Goal: Task Accomplishment & Management: Use online tool/utility

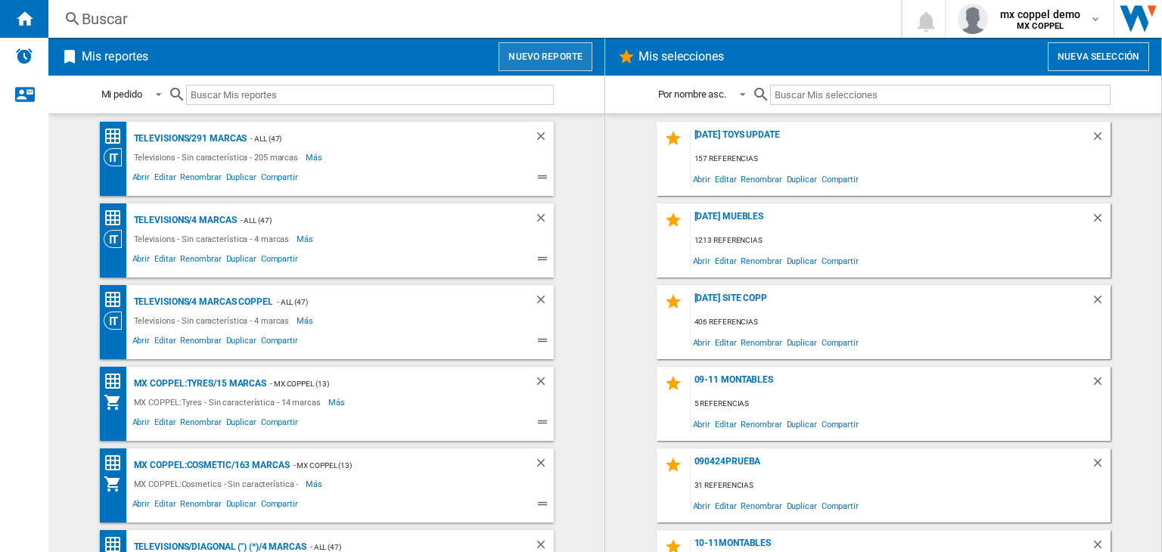
click at [527, 57] on button "Nuevo reporte" at bounding box center [546, 56] width 94 height 29
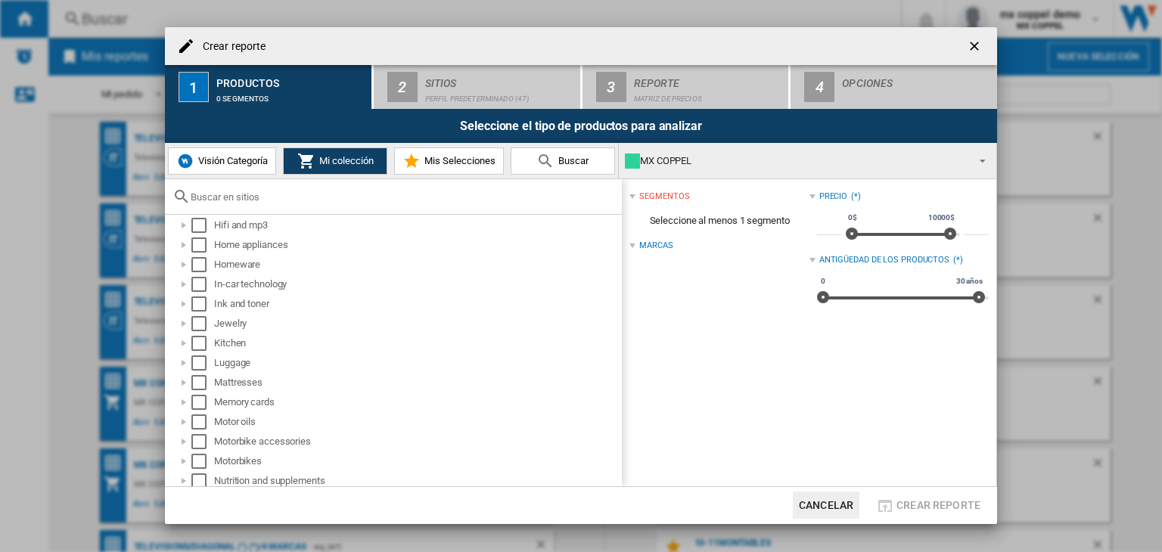
scroll to position [227, 0]
click at [679, 164] on div "MX COPPEL" at bounding box center [795, 161] width 341 height 21
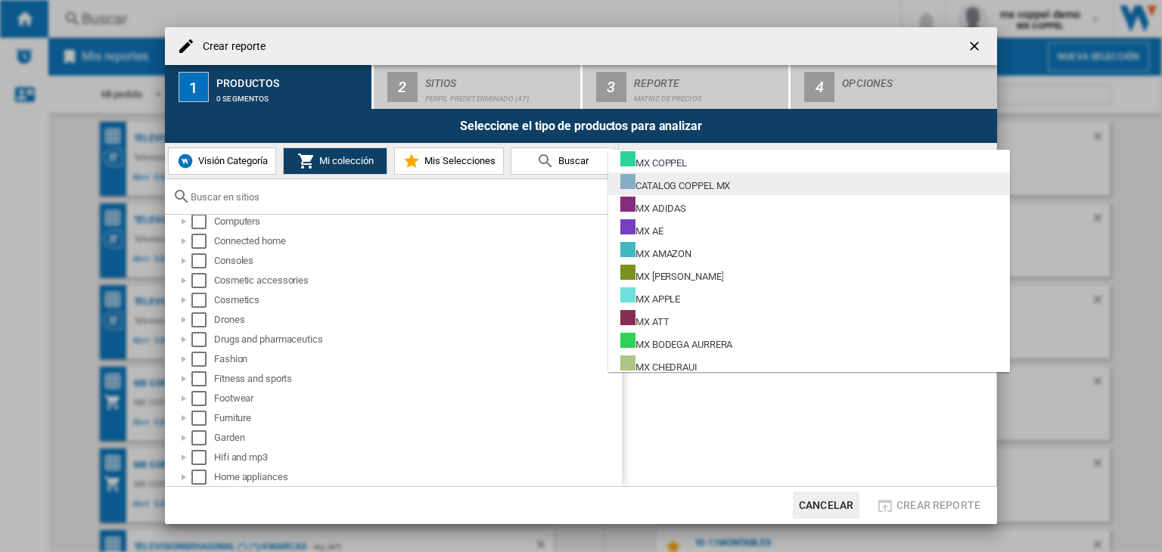
click at [705, 188] on div "CATALOG COPPEL MX" at bounding box center [675, 183] width 110 height 19
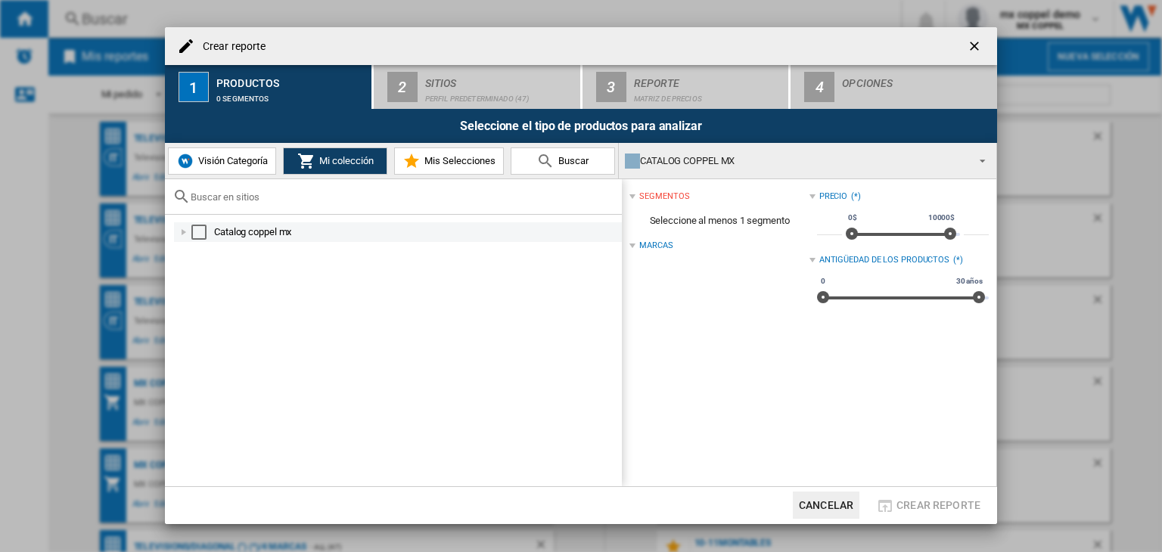
click at [182, 236] on div at bounding box center [183, 232] width 15 height 15
click at [202, 250] on div at bounding box center [200, 251] width 15 height 15
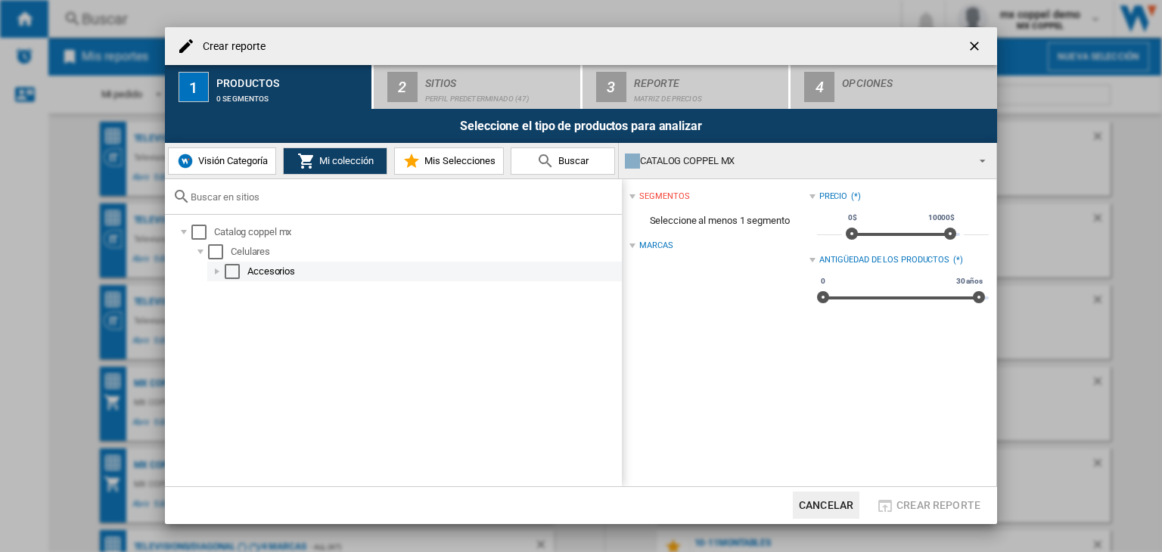
click at [218, 271] on div at bounding box center [217, 271] width 15 height 15
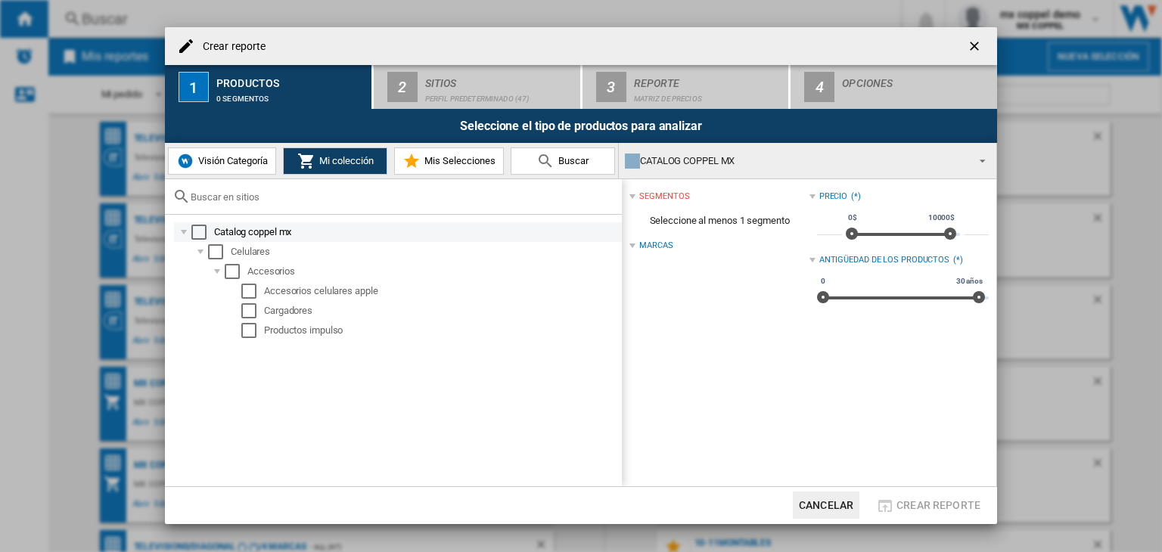
click at [200, 230] on div "Select" at bounding box center [198, 232] width 15 height 15
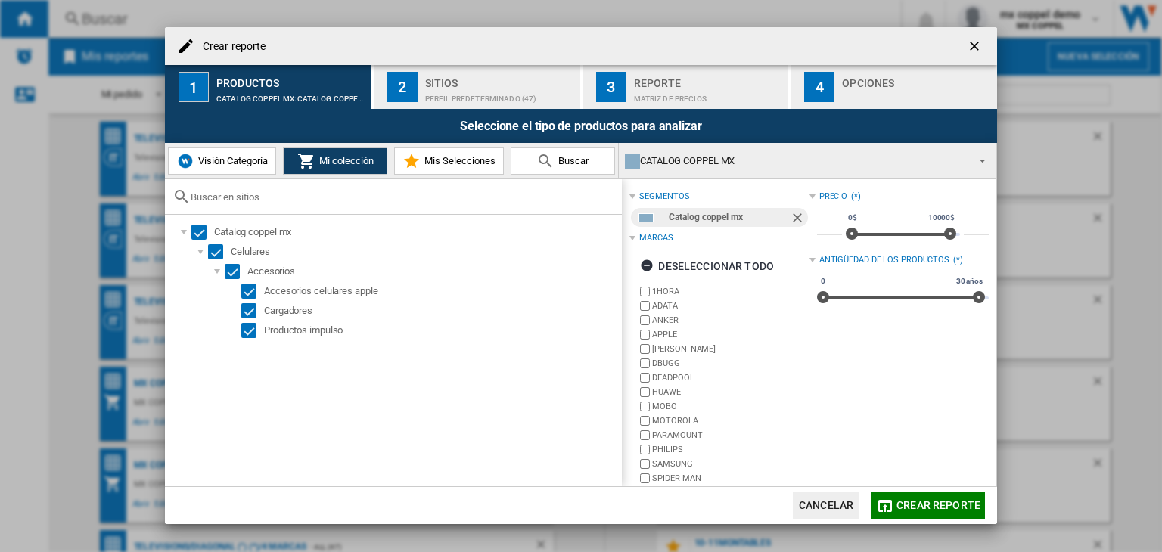
click at [944, 505] on span "Crear reporte" at bounding box center [938, 505] width 84 height 12
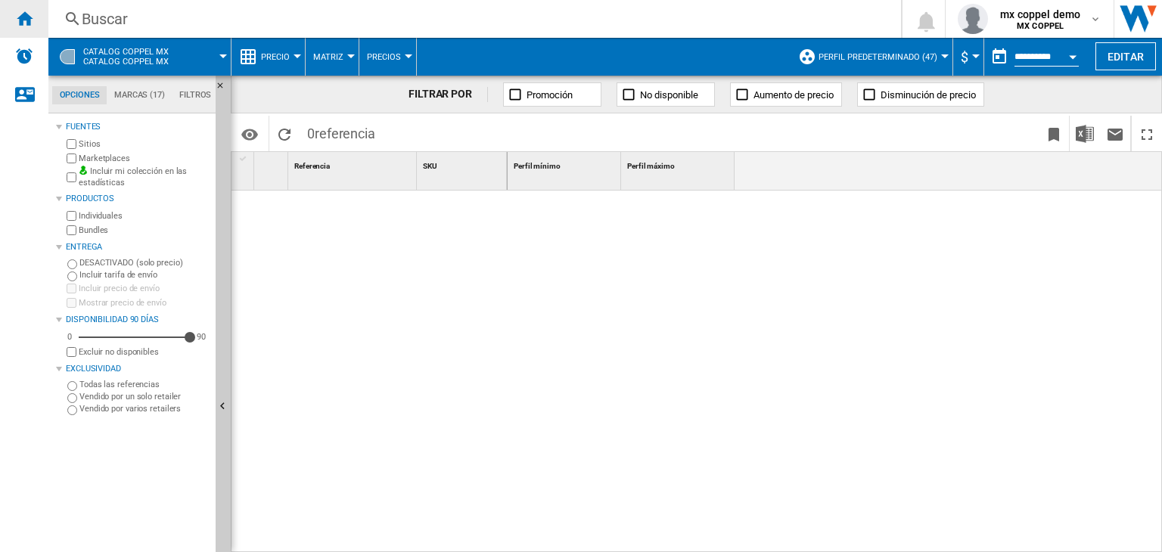
click at [30, 18] on ng-md-icon "Inicio" at bounding box center [24, 18] width 18 height 18
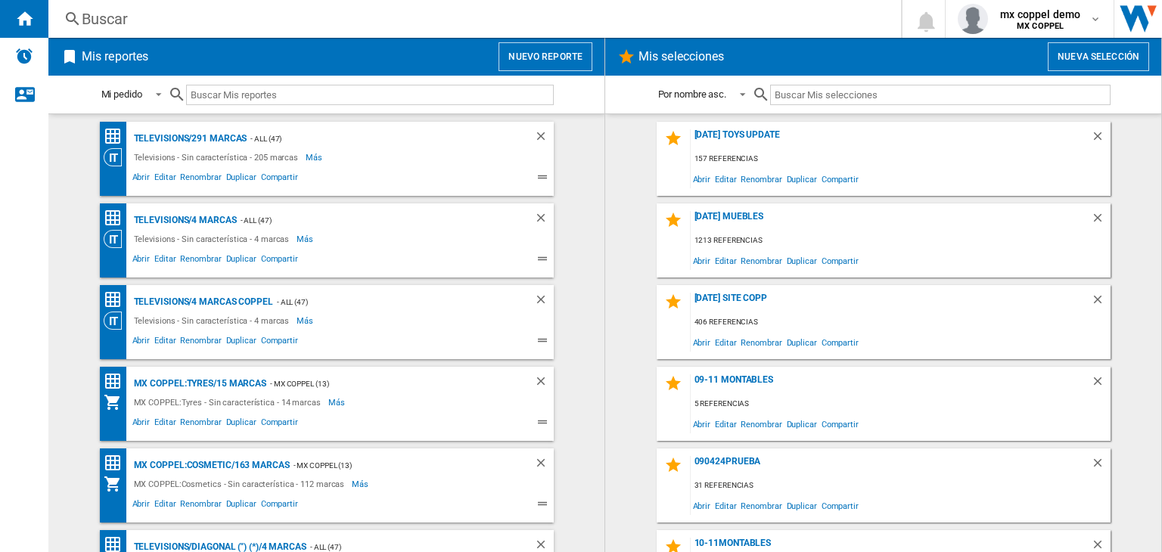
click at [513, 61] on button "Nuevo reporte" at bounding box center [546, 56] width 94 height 29
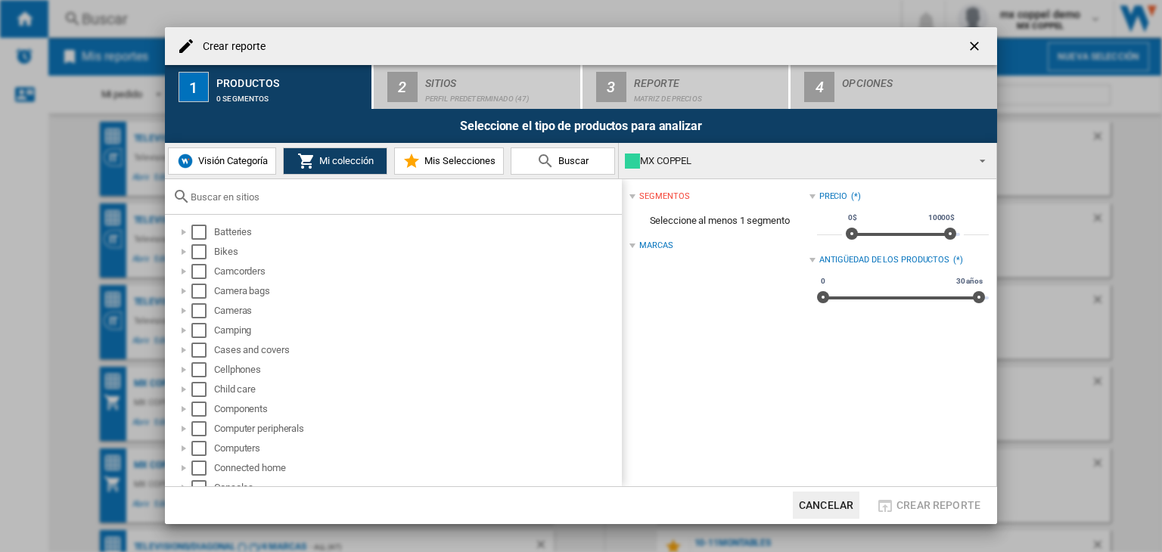
click at [767, 166] on div "MX COPPEL" at bounding box center [795, 161] width 341 height 21
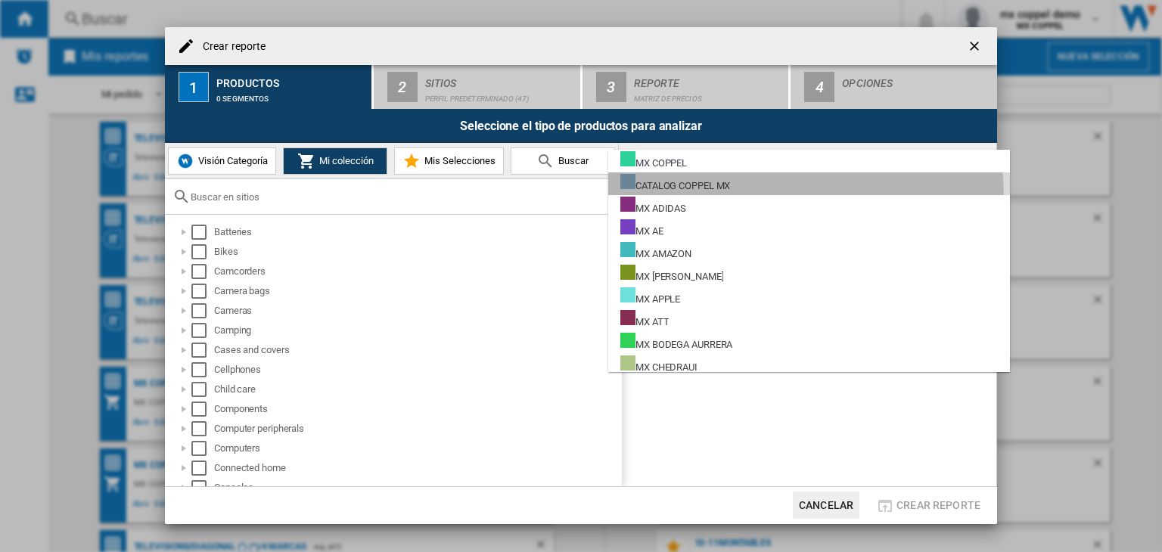
click at [750, 194] on md-option "CATALOG COPPEL MX" at bounding box center [809, 183] width 402 height 23
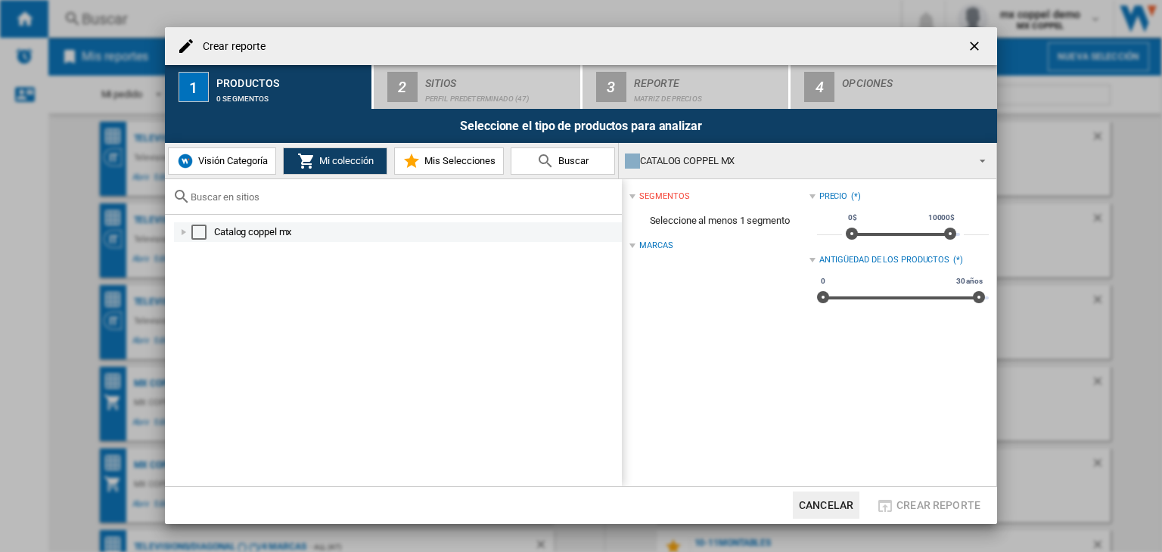
click at [184, 236] on div at bounding box center [183, 232] width 15 height 15
click at [200, 258] on div at bounding box center [200, 251] width 15 height 15
click at [197, 230] on div "Select" at bounding box center [198, 232] width 15 height 15
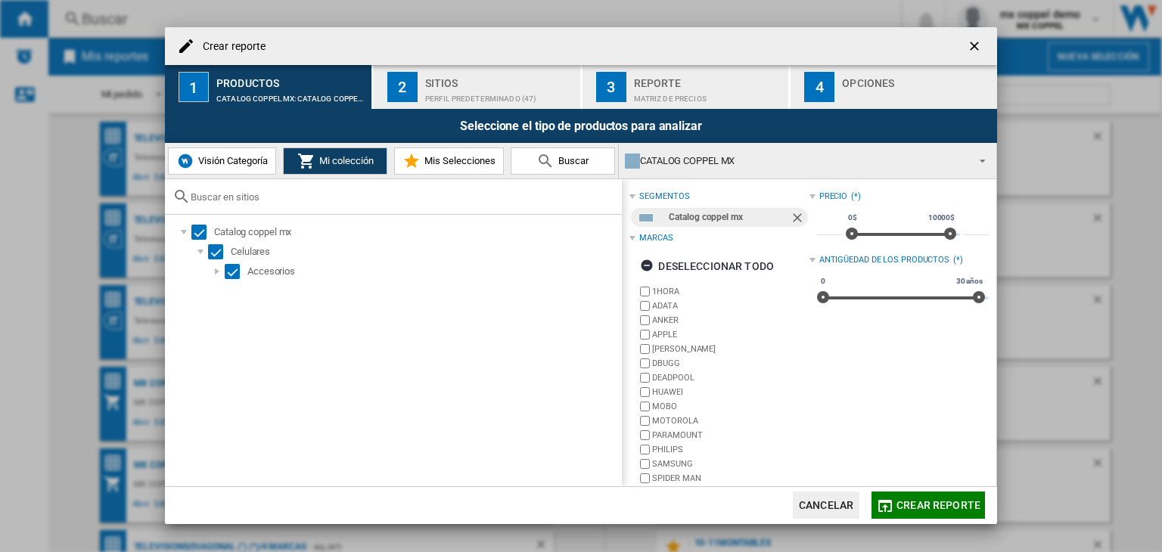
click at [445, 89] on div "Perfil predeterminado (47)" at bounding box center [499, 95] width 149 height 16
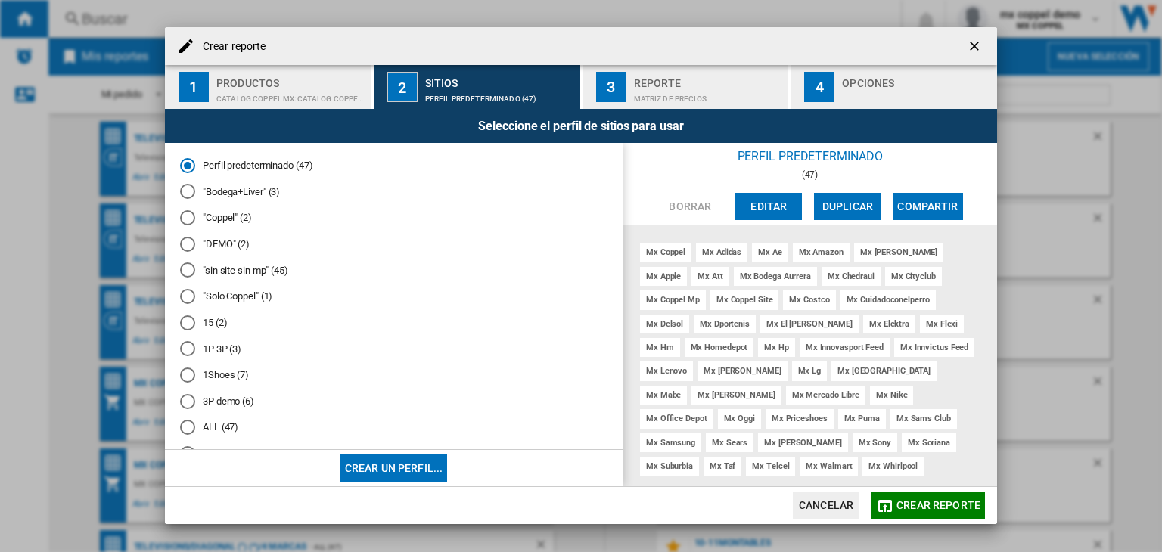
click at [958, 362] on div "mx coppel mx adidas mx ae mx amazon mx andrea mx apple mx att mx bodega aurrera…" at bounding box center [810, 355] width 374 height 260
click at [213, 299] on md-radio-button "catalog (2)" at bounding box center [393, 299] width 427 height 14
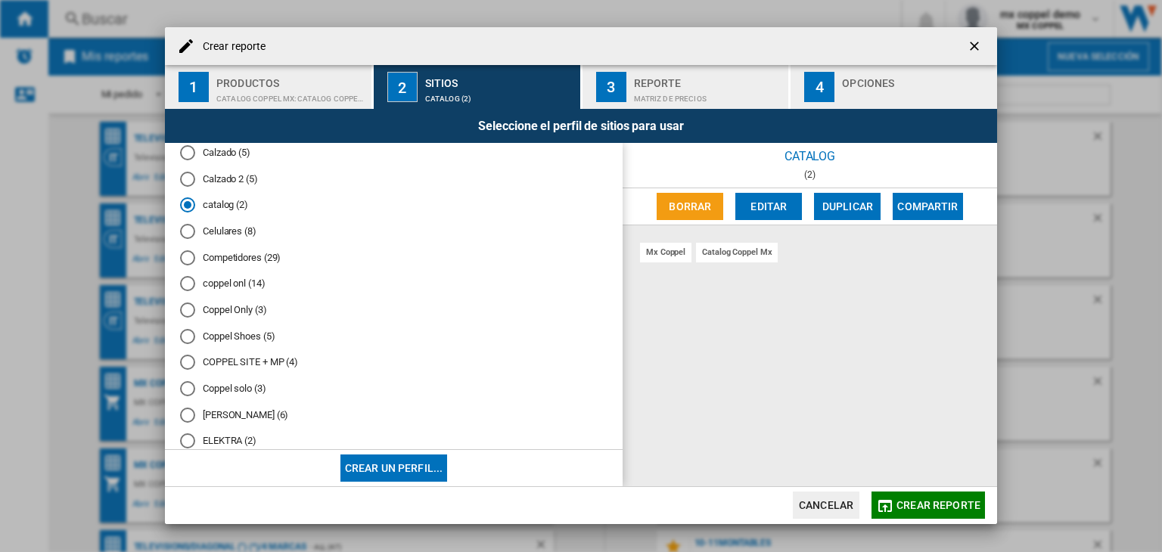
scroll to position [378, 0]
click at [897, 499] on span "Crear reporte" at bounding box center [938, 505] width 84 height 12
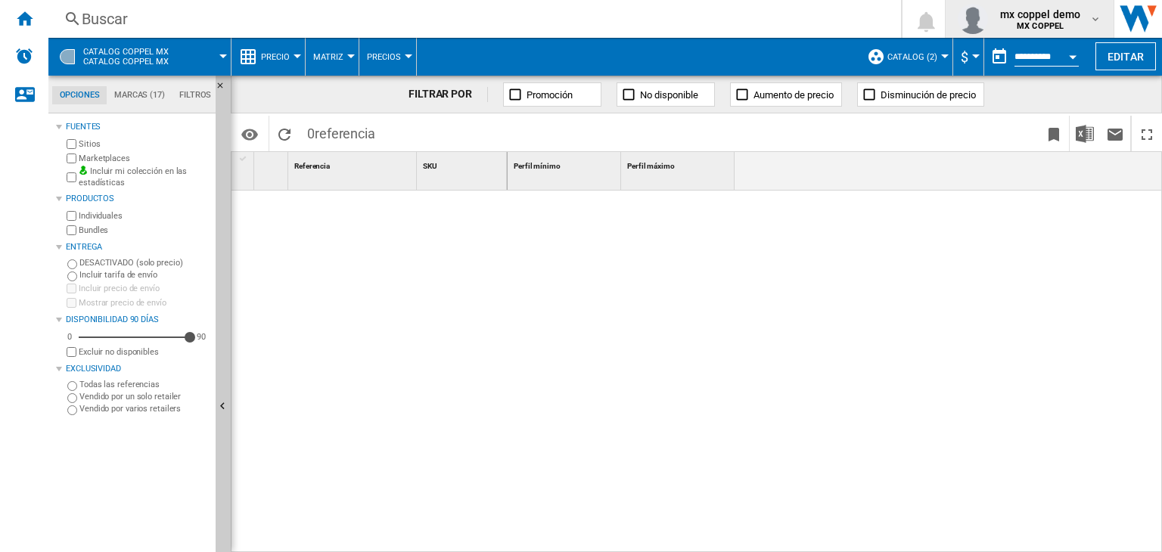
click at [1074, 23] on span "MX COPPEL" at bounding box center [1040, 26] width 80 height 9
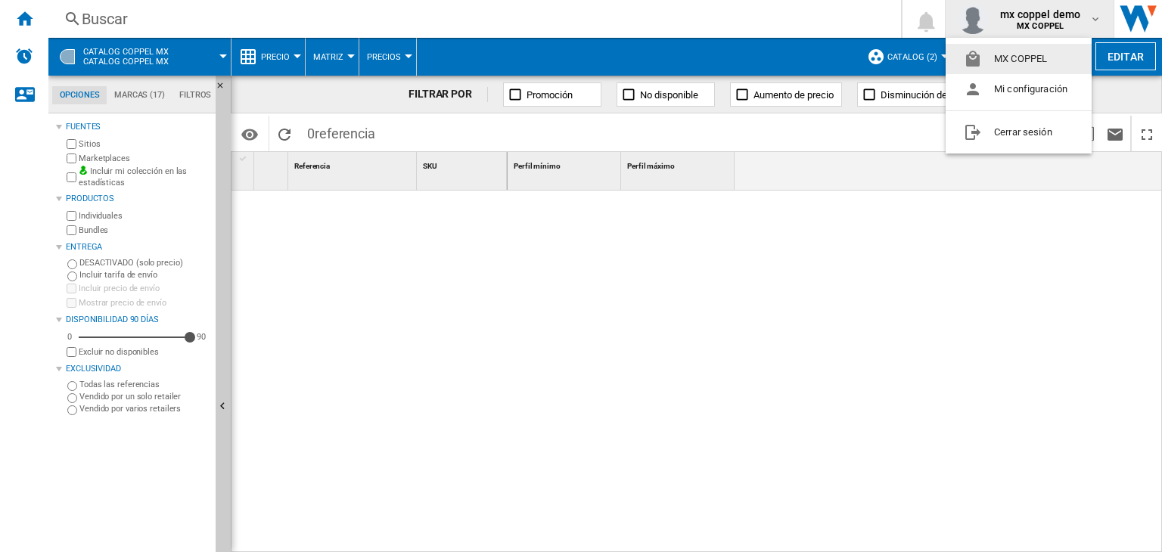
click at [1074, 23] on md-backdrop at bounding box center [581, 276] width 1162 height 552
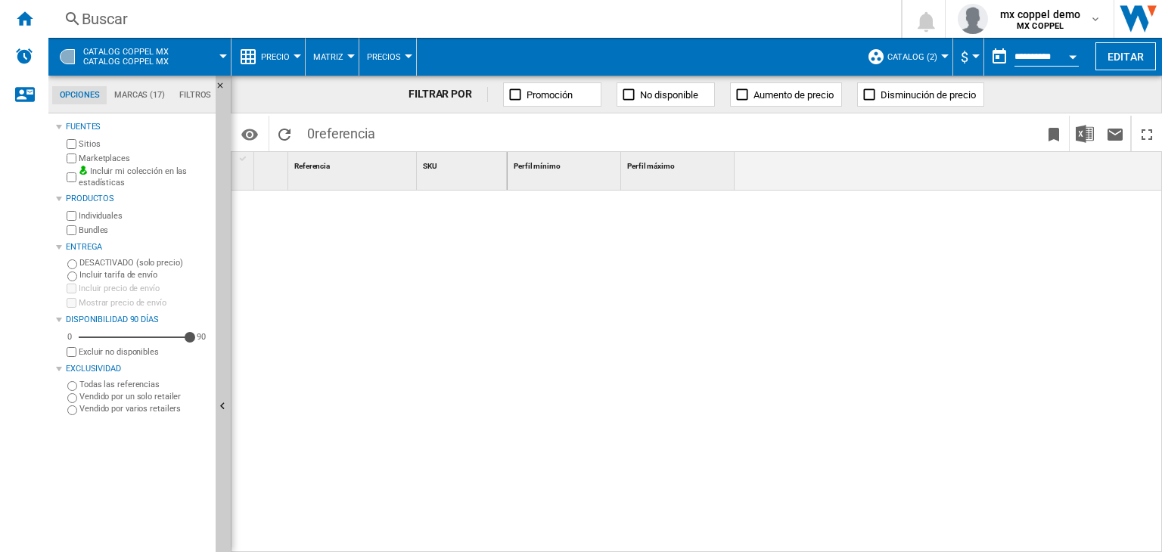
click at [794, 279] on div at bounding box center [835, 372] width 655 height 363
click at [123, 61] on span "CATALOG COPPEL MX Catalog coppel mx" at bounding box center [125, 57] width 85 height 20
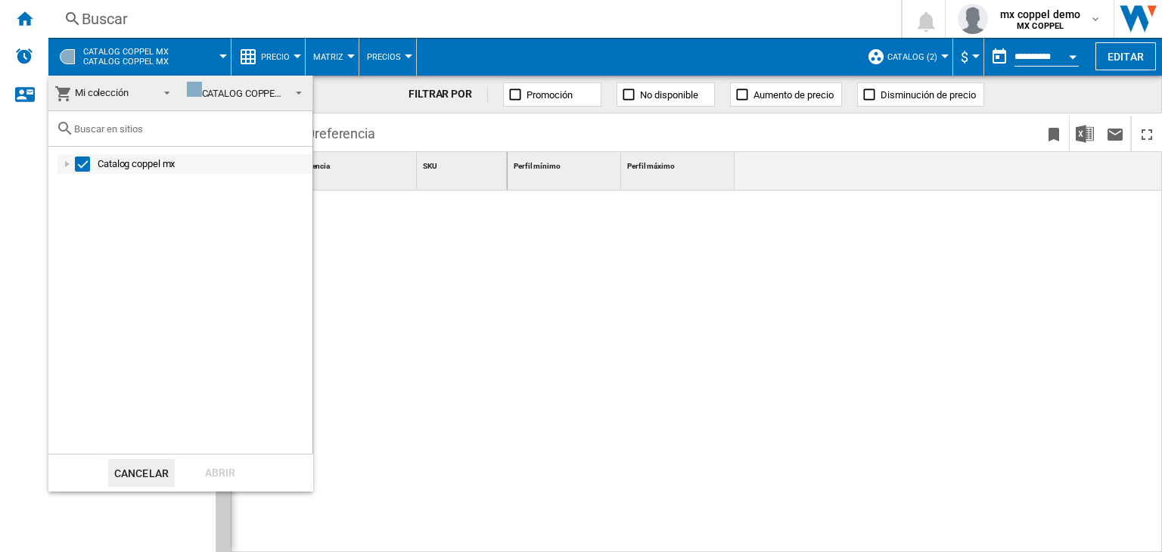
click at [60, 167] on div at bounding box center [67, 164] width 15 height 15
click at [79, 185] on div at bounding box center [83, 183] width 15 height 15
click at [95, 205] on div at bounding box center [100, 203] width 15 height 15
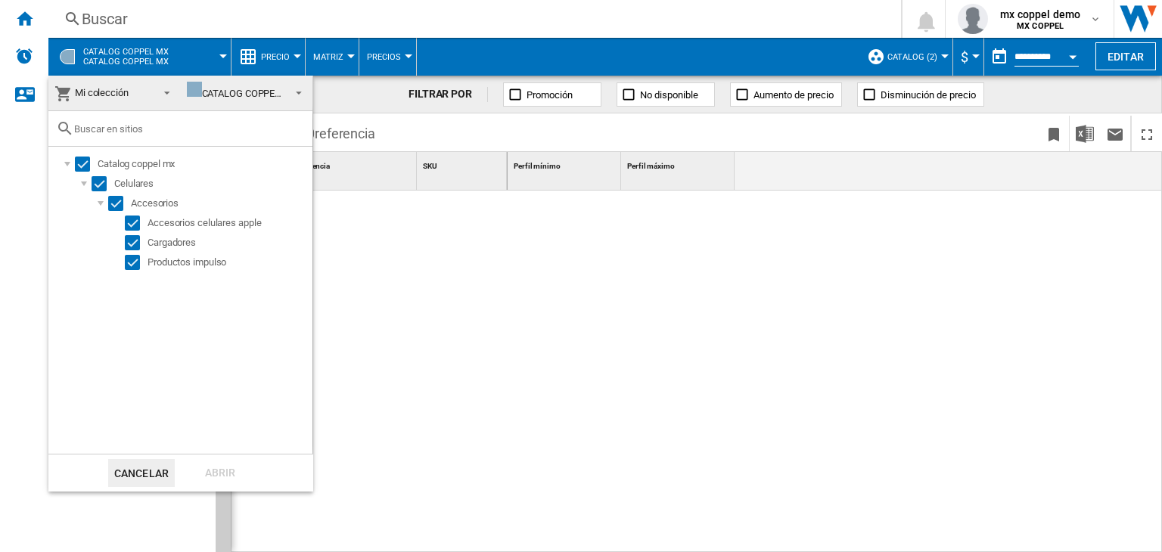
click at [287, 95] on span at bounding box center [295, 91] width 16 height 21
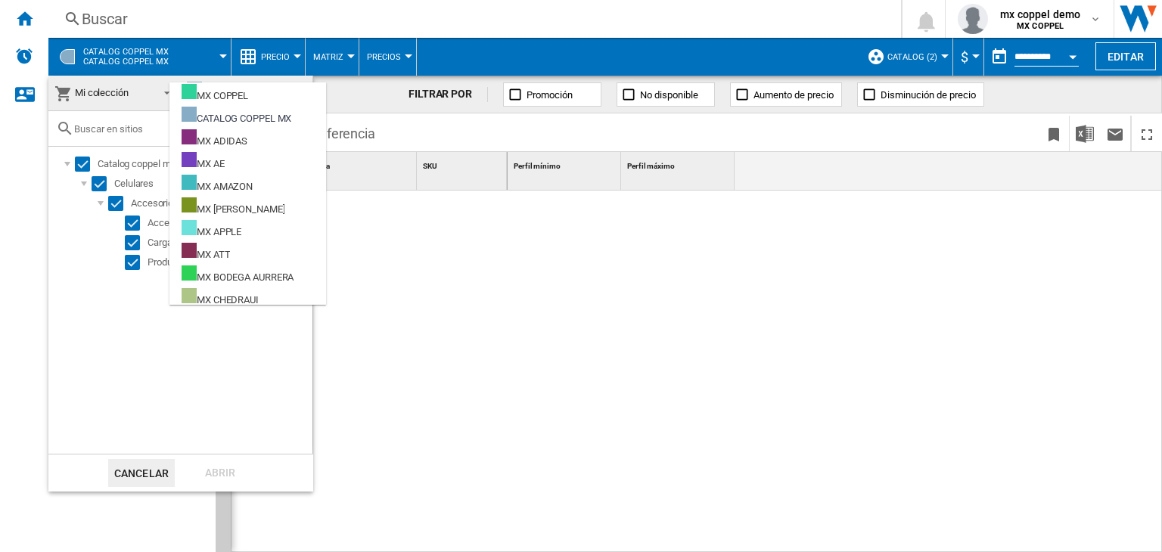
scroll to position [23, 0]
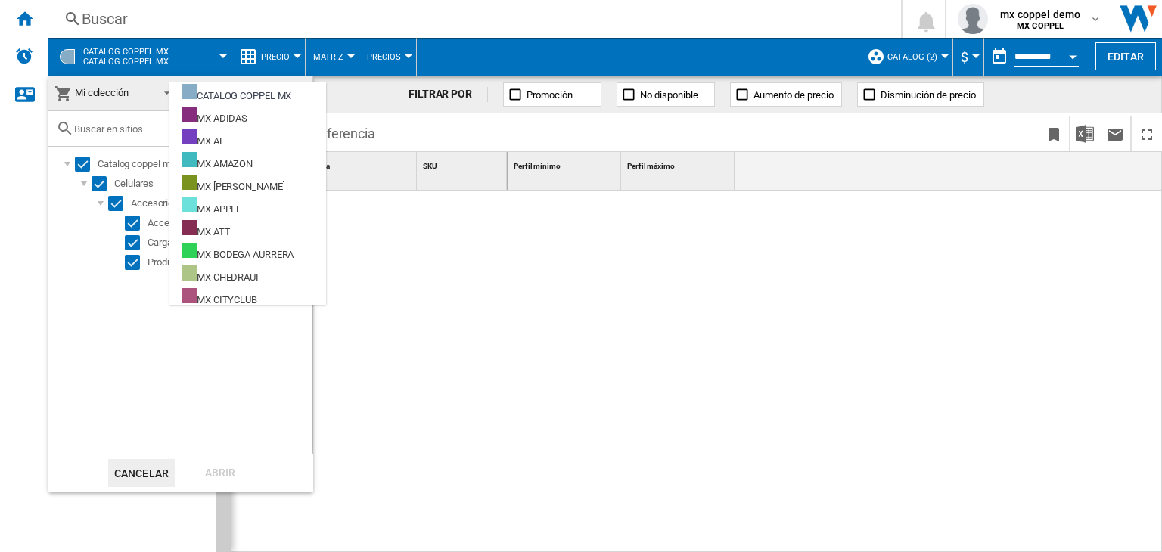
click at [30, 16] on md-backdrop at bounding box center [581, 276] width 1162 height 552
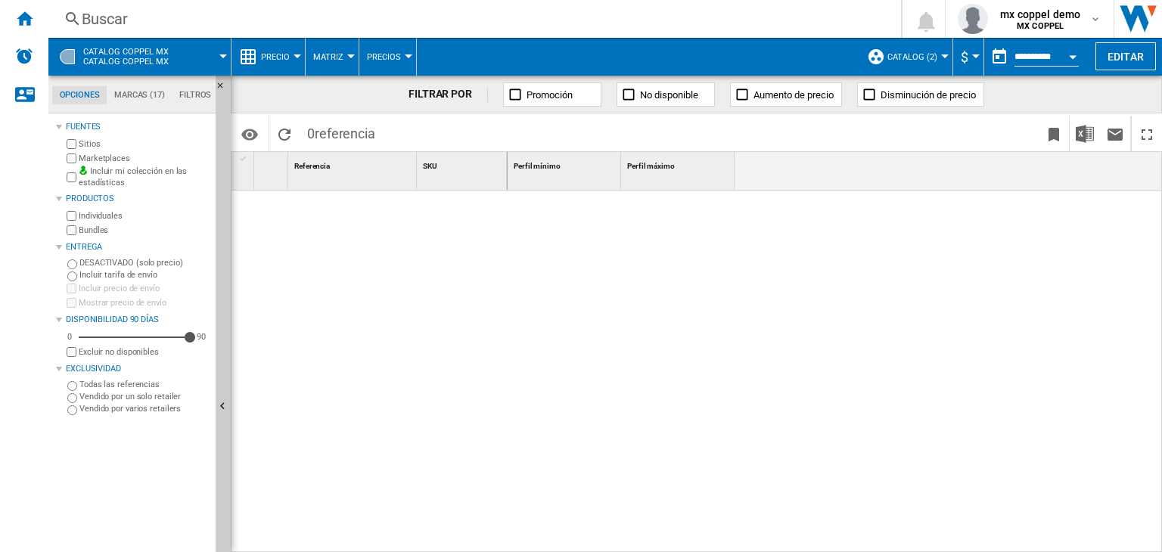
click at [30, 16] on ng-md-icon "Inicio" at bounding box center [24, 18] width 18 height 18
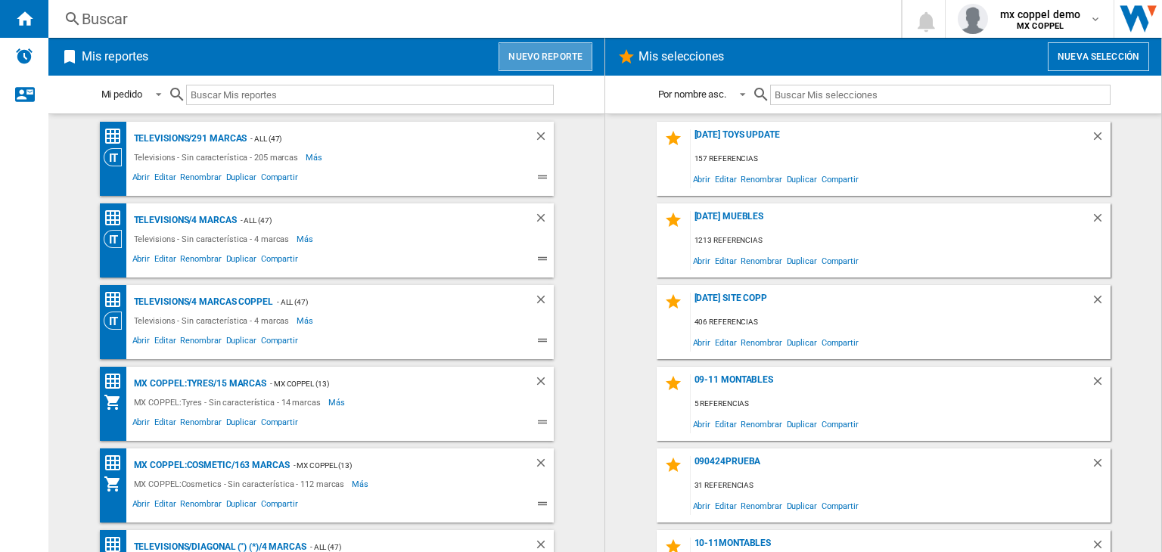
click at [555, 61] on button "Nuevo reporte" at bounding box center [546, 56] width 94 height 29
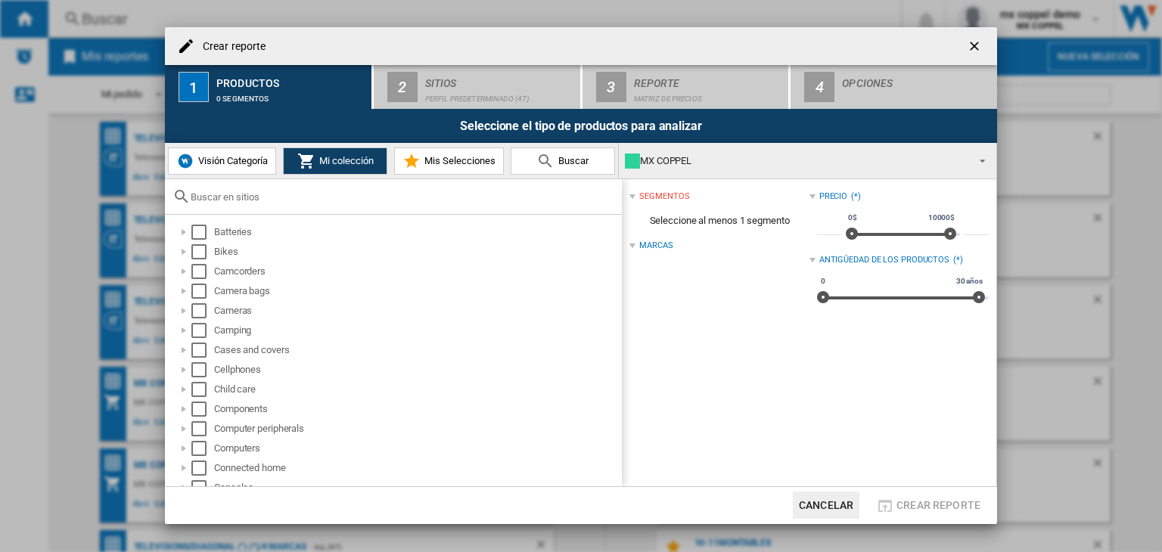
click at [231, 167] on button "Visión Categoría" at bounding box center [222, 161] width 108 height 27
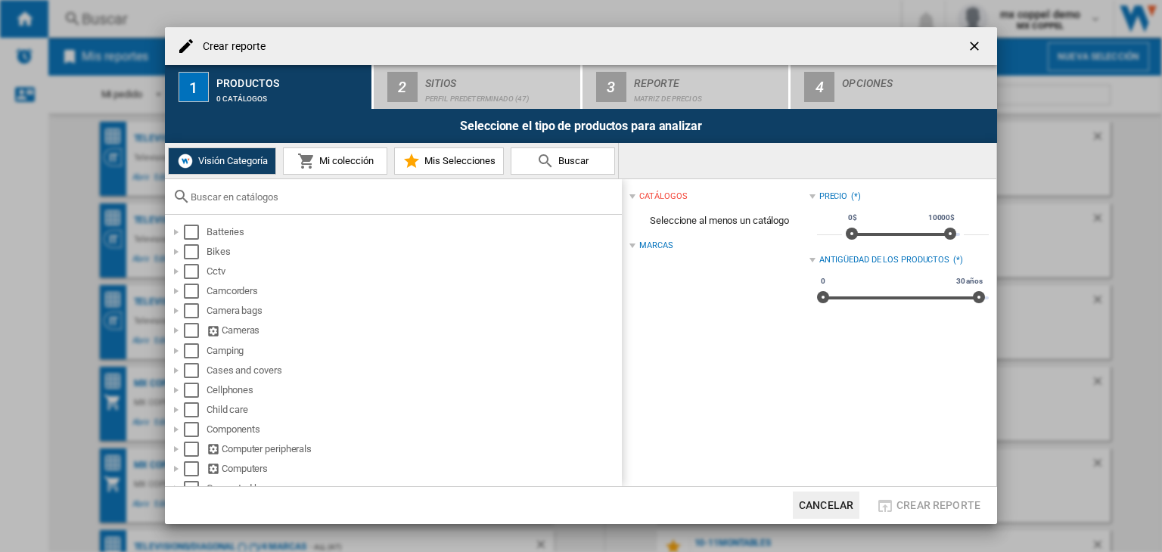
click at [311, 158] on md-icon at bounding box center [306, 161] width 18 height 18
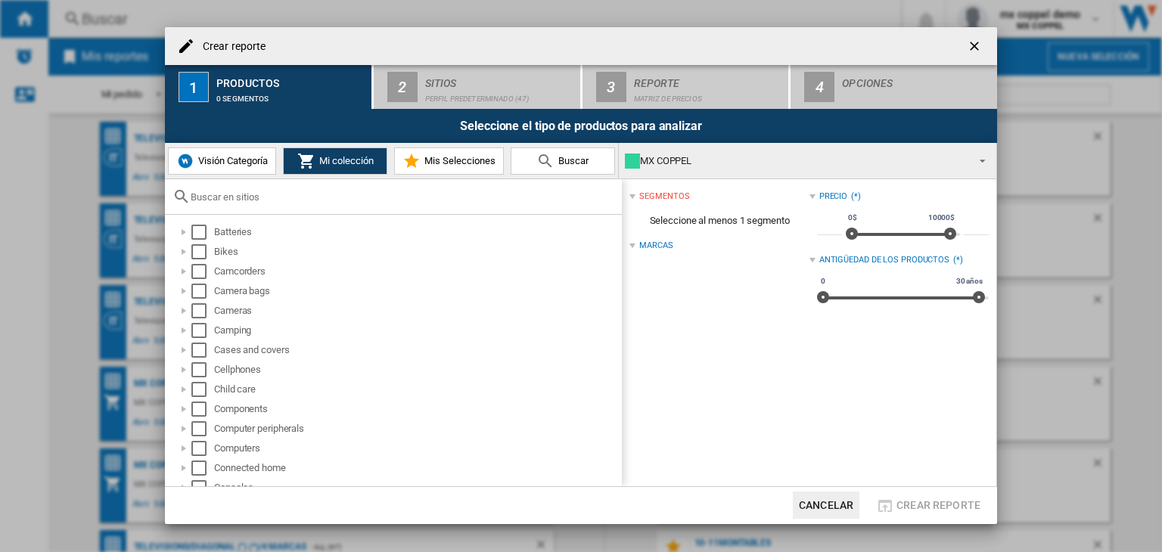
click at [219, 160] on span "Visión Categoría" at bounding box center [230, 160] width 73 height 11
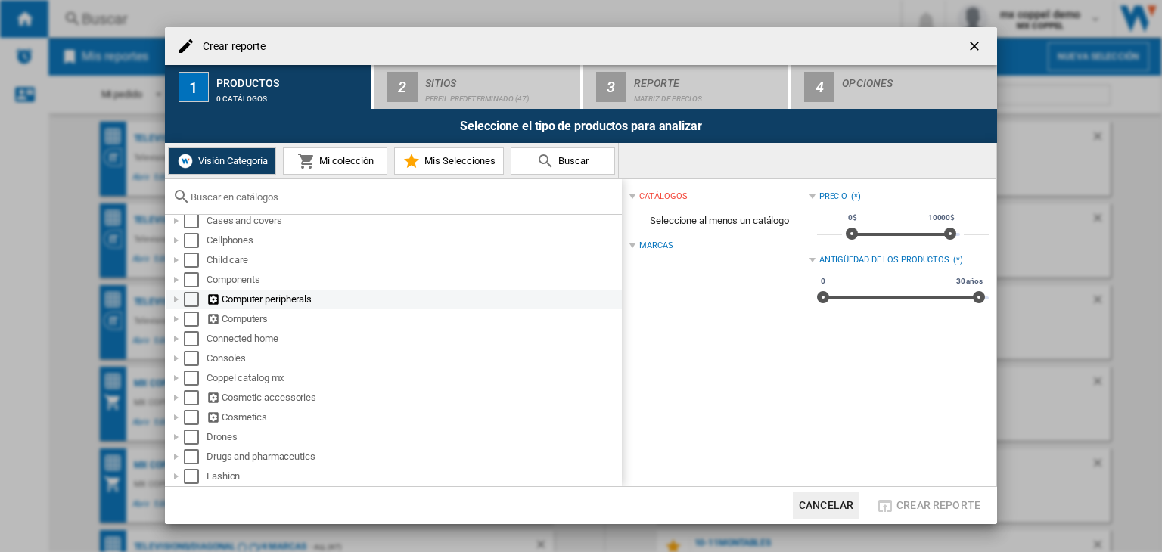
scroll to position [151, 0]
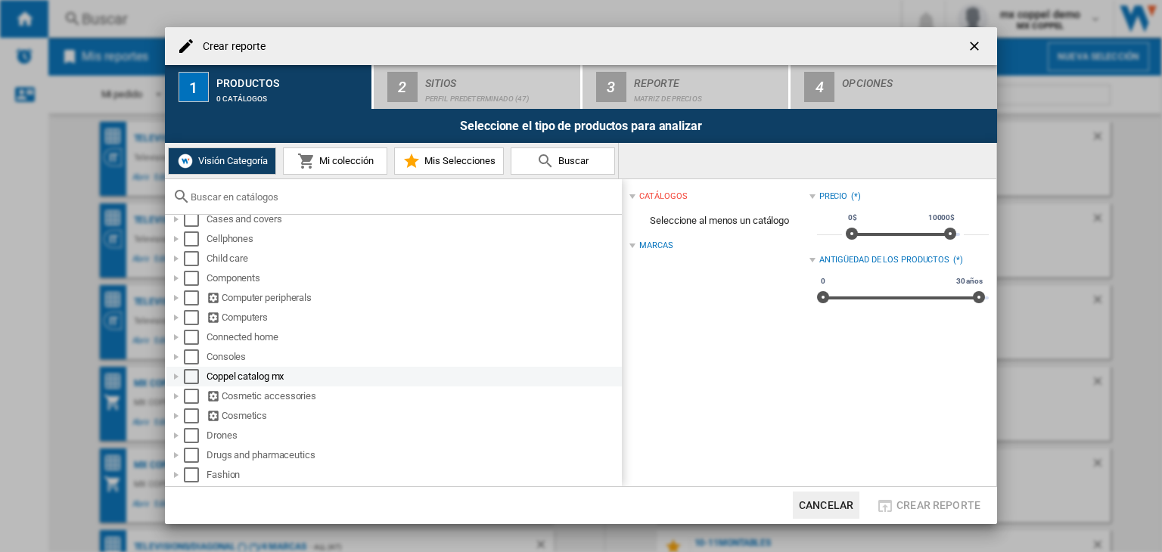
click at [171, 373] on div at bounding box center [176, 376] width 15 height 15
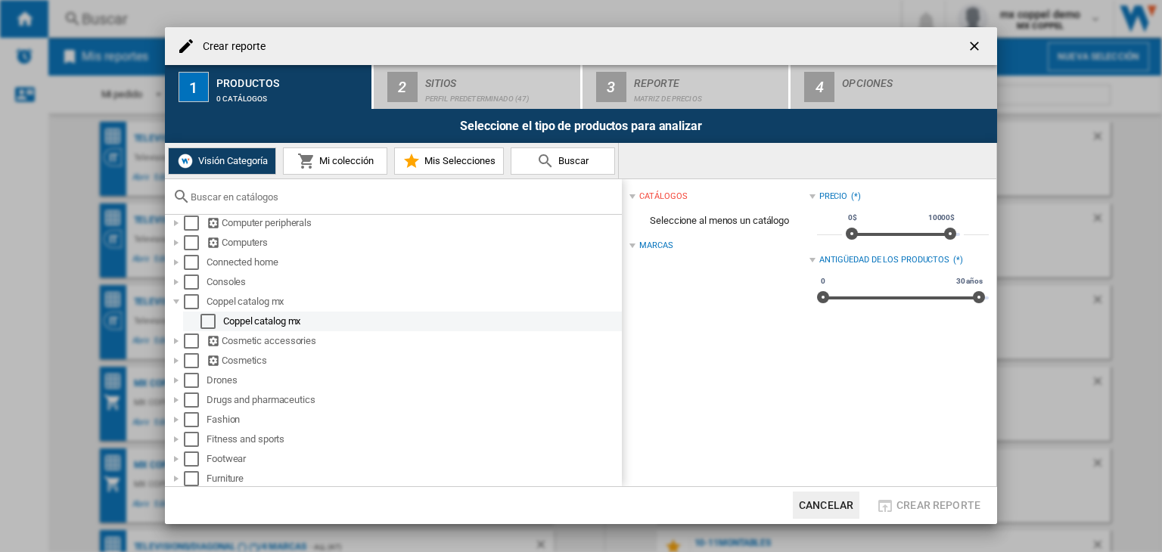
scroll to position [227, 0]
click at [349, 153] on button "Mi colección" at bounding box center [335, 161] width 104 height 27
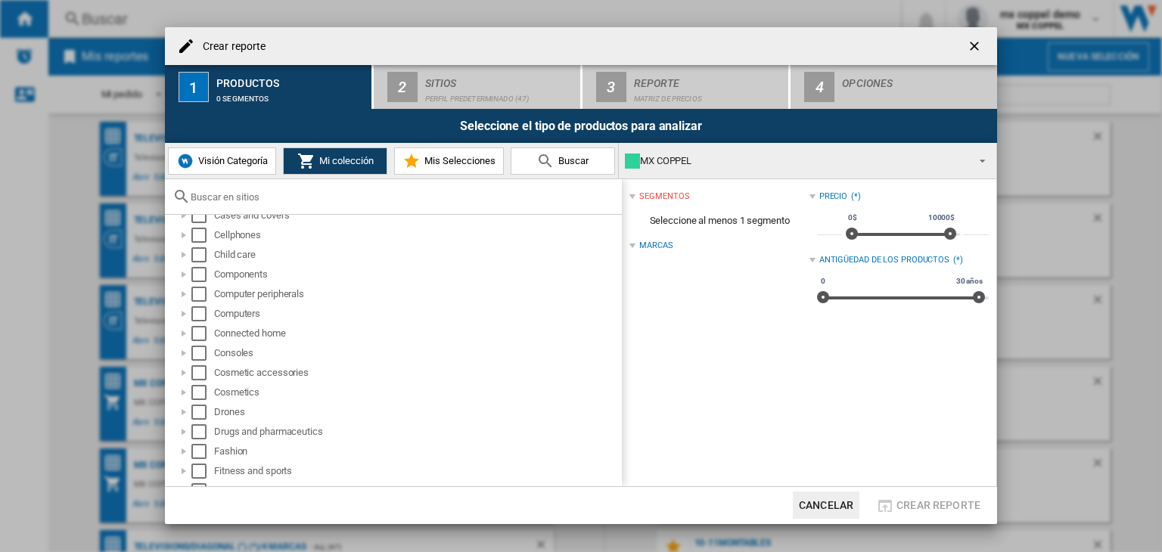
scroll to position [0, 0]
click at [768, 168] on div "MX COPPEL" at bounding box center [795, 161] width 341 height 21
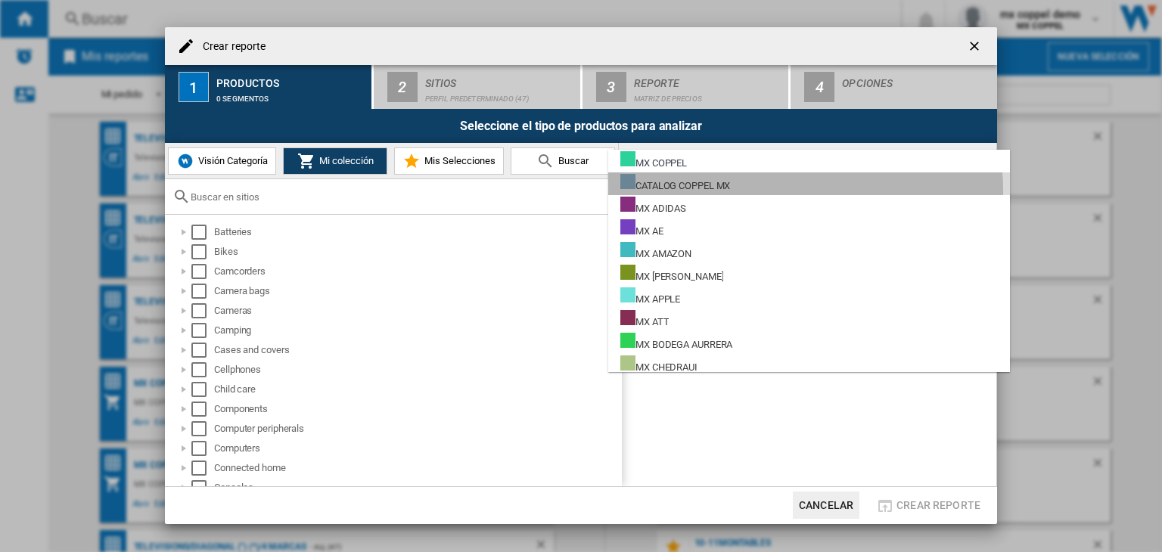
click at [757, 191] on md-option "CATALOG COPPEL MX" at bounding box center [809, 183] width 402 height 23
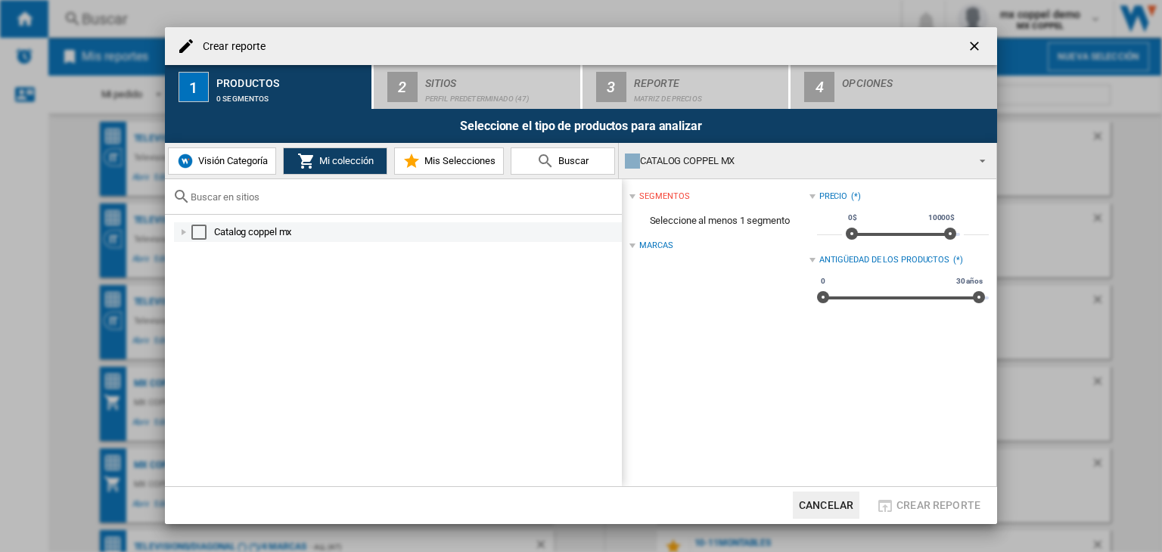
click at [185, 228] on div at bounding box center [183, 232] width 15 height 15
click at [203, 252] on div at bounding box center [200, 251] width 15 height 15
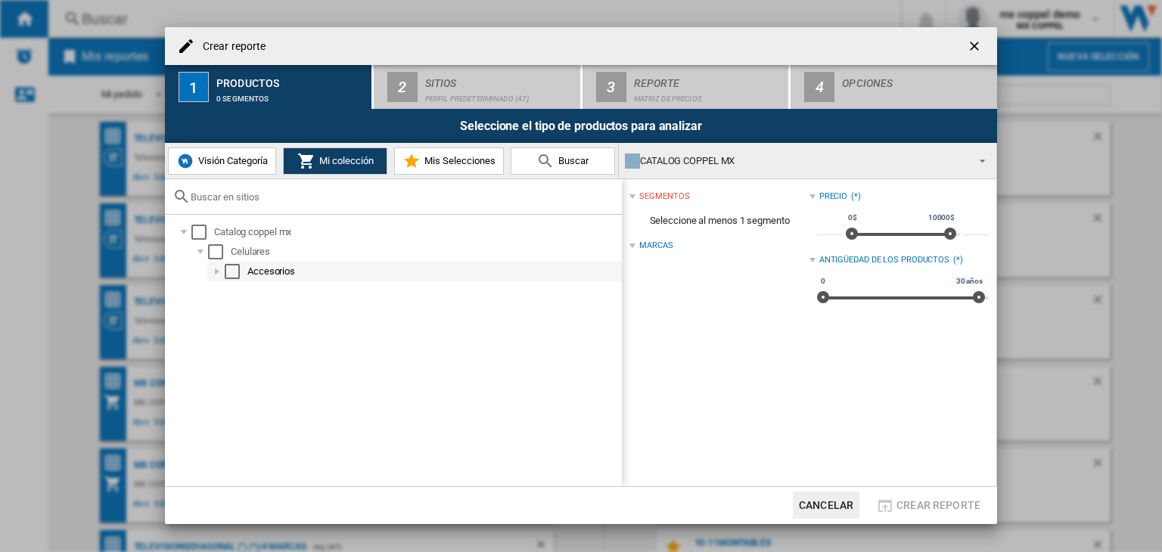
click at [220, 278] on div at bounding box center [217, 271] width 15 height 15
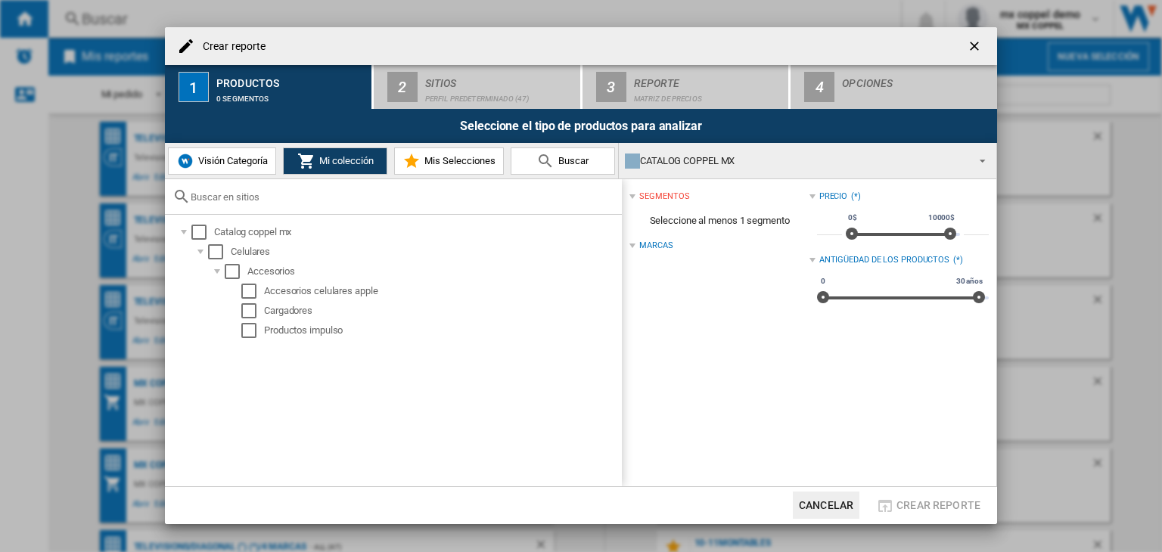
click at [689, 217] on span "Seleccione al menos 1 segmento" at bounding box center [718, 221] width 179 height 29
click at [449, 158] on span "Mis Selecciones" at bounding box center [458, 160] width 75 height 11
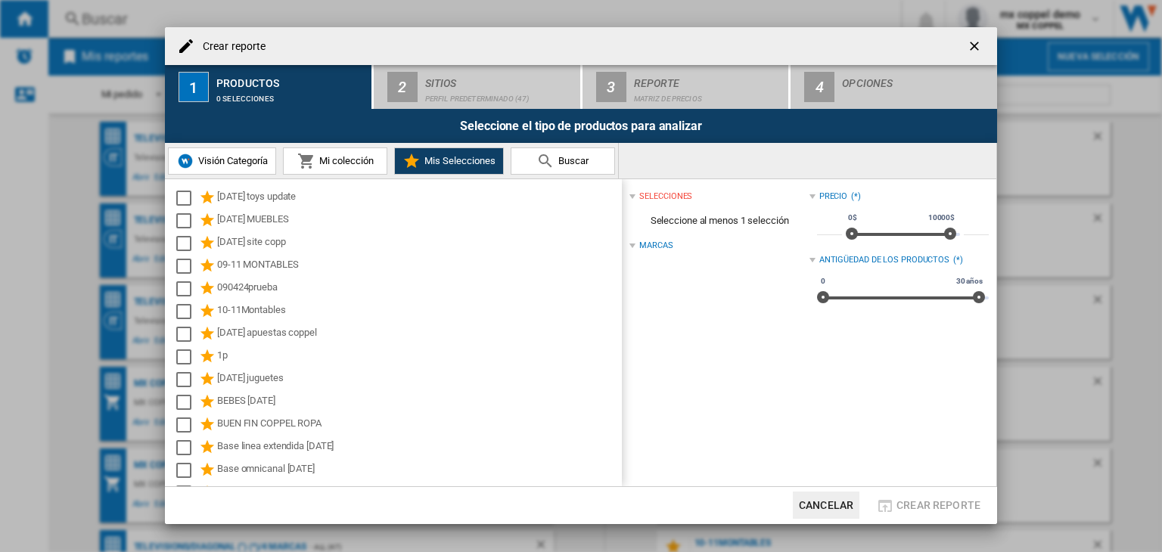
click at [339, 160] on span "Mi colección" at bounding box center [344, 160] width 58 height 11
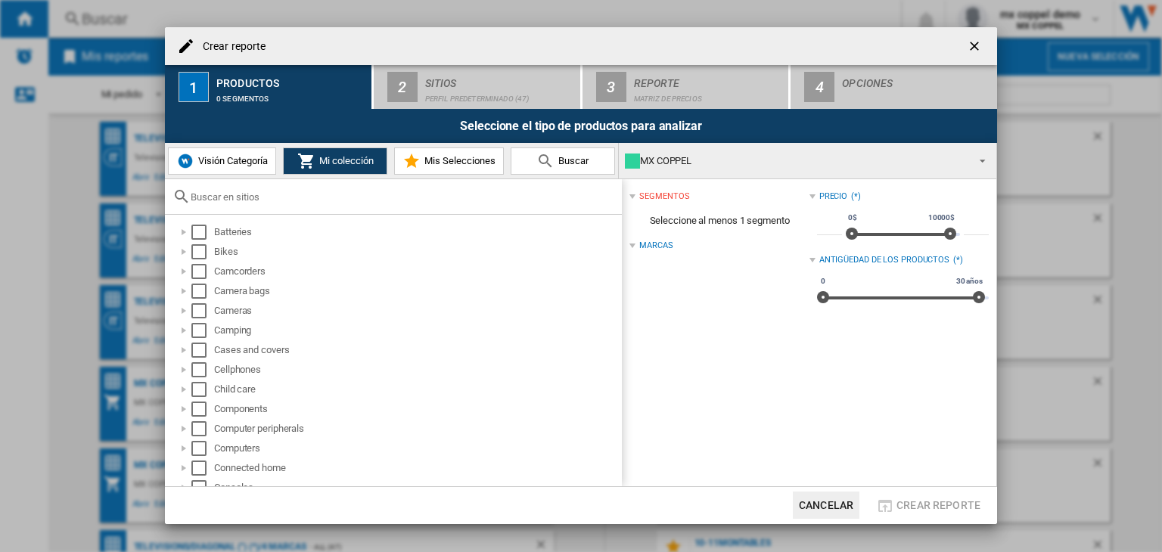
click at [233, 157] on span "Visión Categoría" at bounding box center [230, 160] width 73 height 11
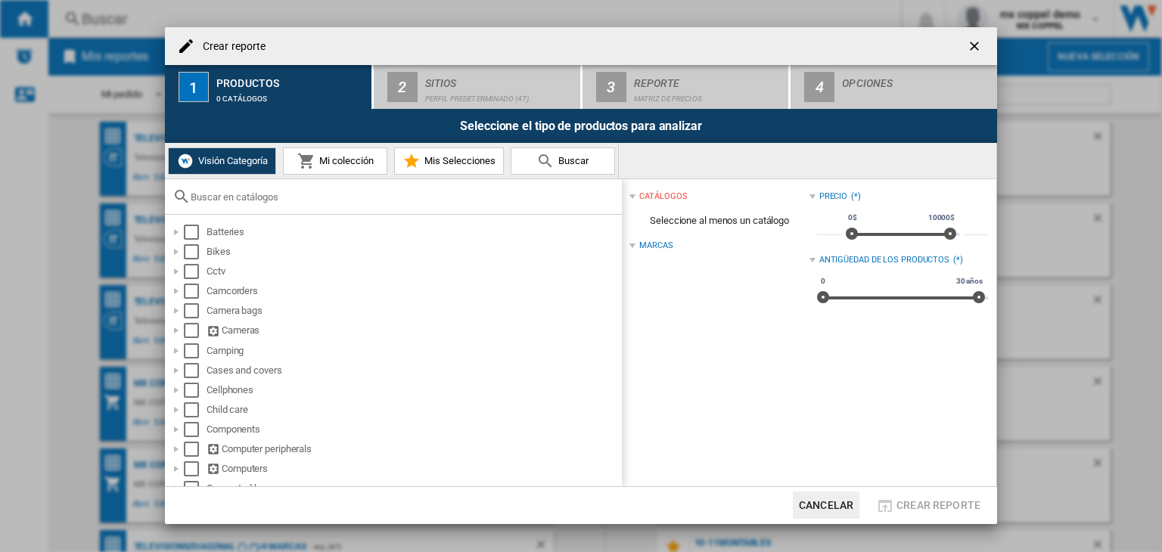
click at [315, 172] on button "Mi colección" at bounding box center [335, 161] width 104 height 27
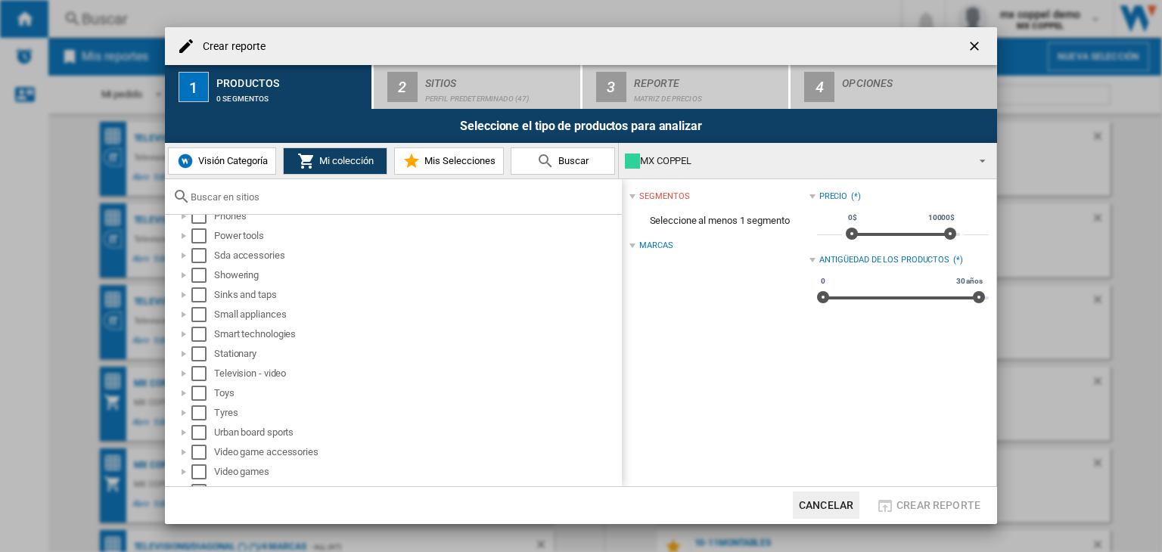
scroll to position [832, 0]
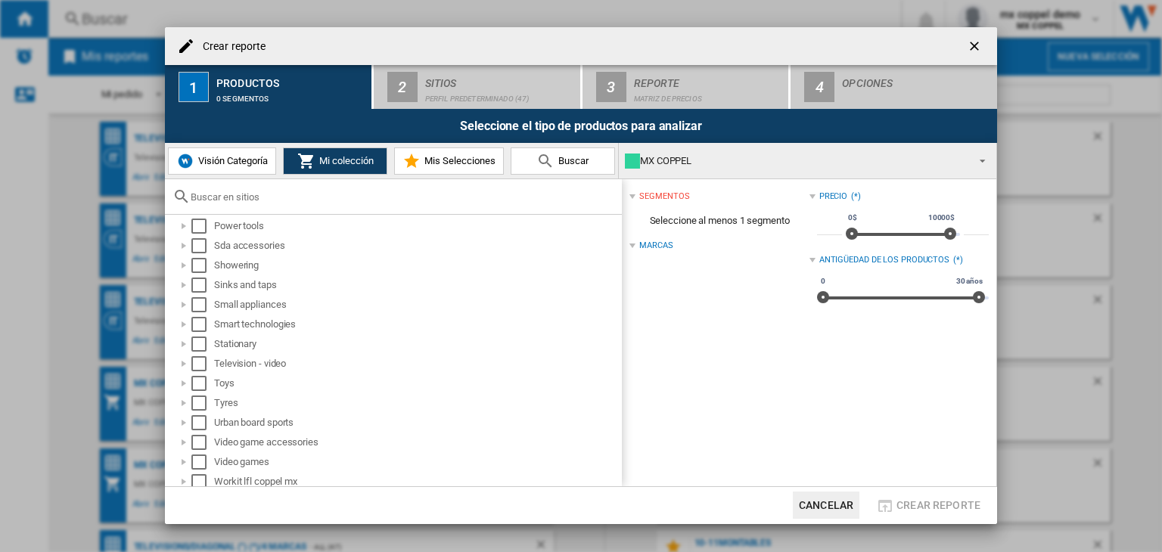
click at [227, 166] on span "Visión Categoría" at bounding box center [230, 160] width 73 height 11
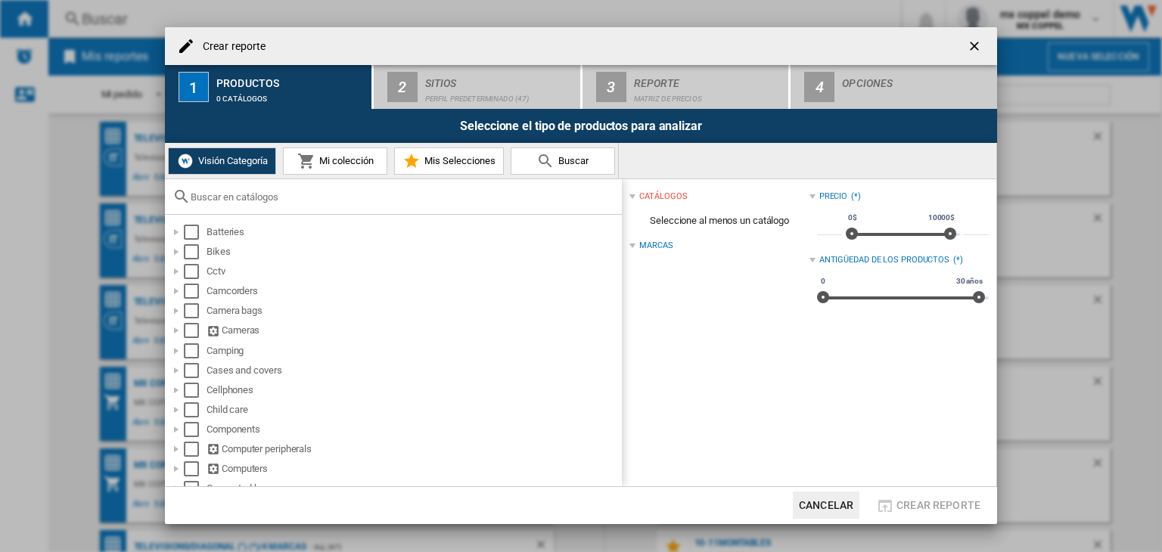
click at [309, 156] on md-icon at bounding box center [306, 161] width 18 height 18
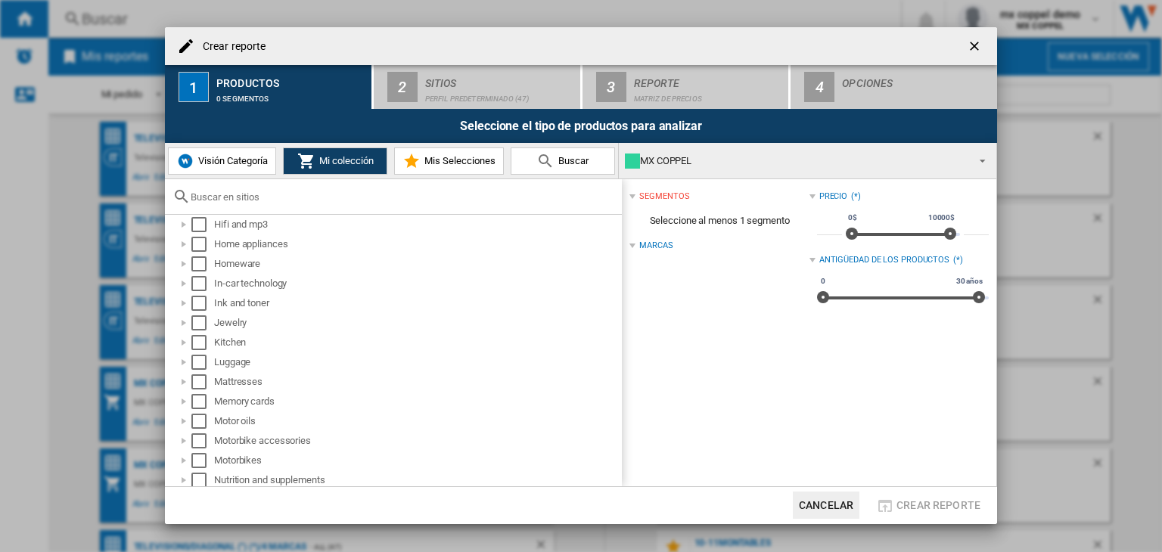
scroll to position [0, 0]
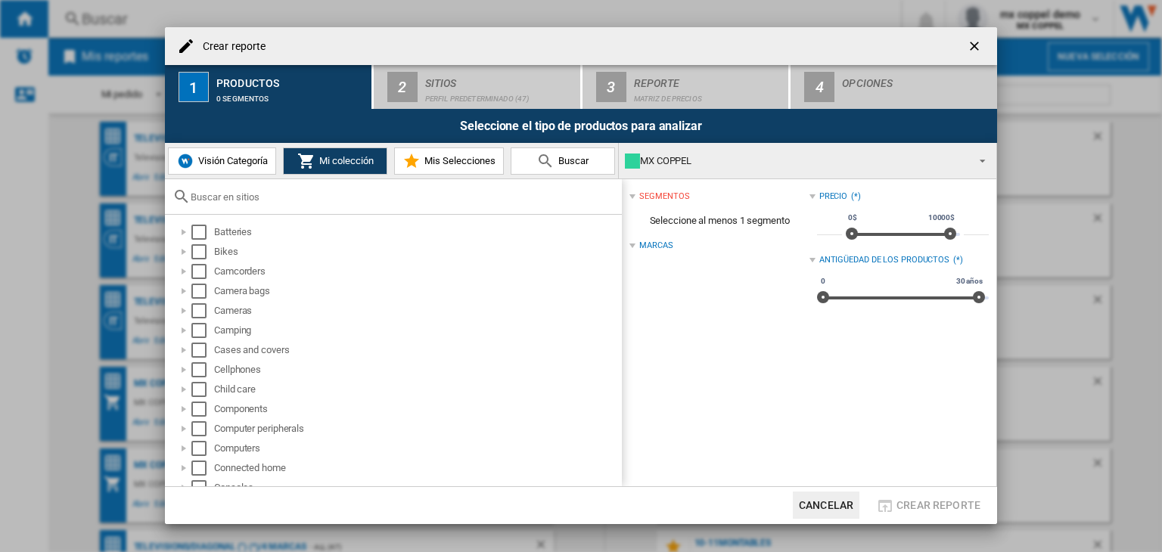
click at [663, 166] on div "MX COPPEL" at bounding box center [795, 161] width 341 height 21
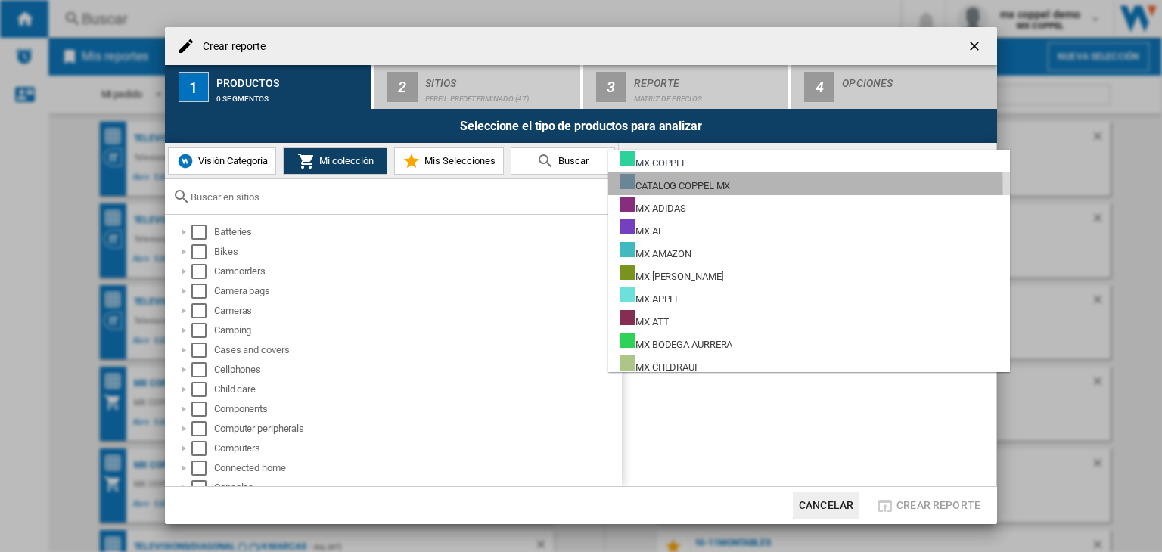
click at [702, 187] on div "CATALOG COPPEL MX" at bounding box center [675, 183] width 110 height 19
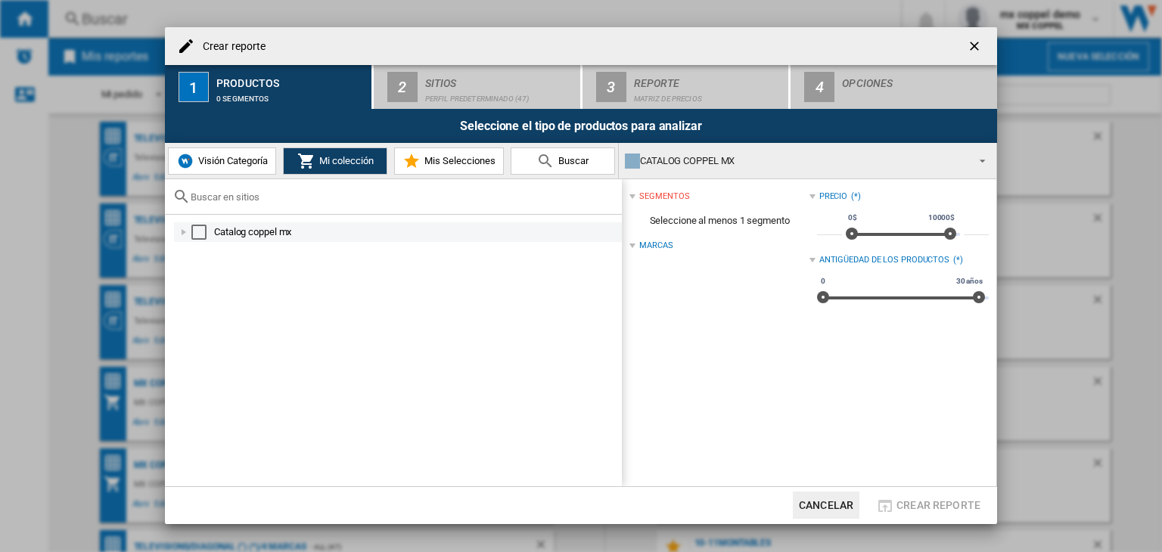
click at [185, 229] on div at bounding box center [183, 232] width 15 height 15
click at [193, 259] on div at bounding box center [200, 251] width 15 height 15
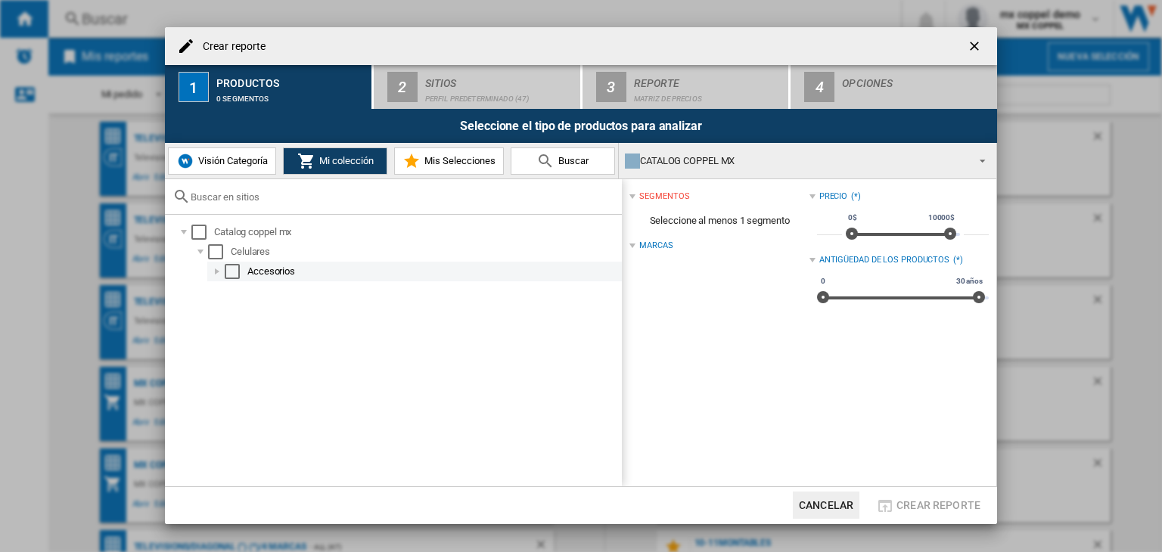
click at [210, 276] on div at bounding box center [217, 271] width 15 height 15
